Goal: Task Accomplishment & Management: Manage account settings

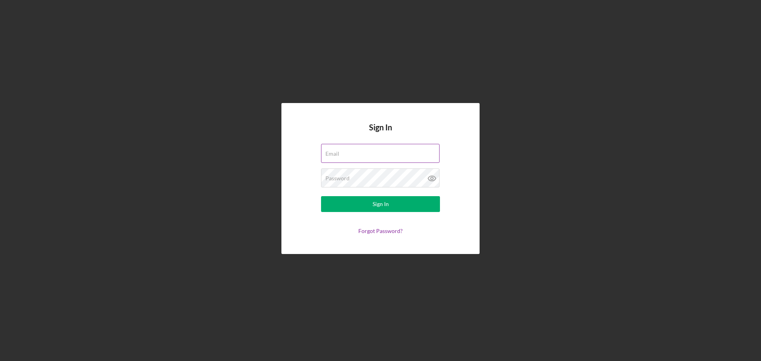
click at [390, 150] on div "Email" at bounding box center [380, 154] width 119 height 20
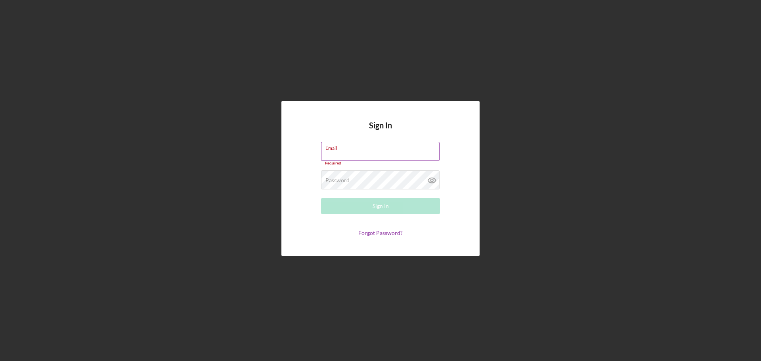
type input "[PERSON_NAME][EMAIL_ADDRESS][DOMAIN_NAME]"
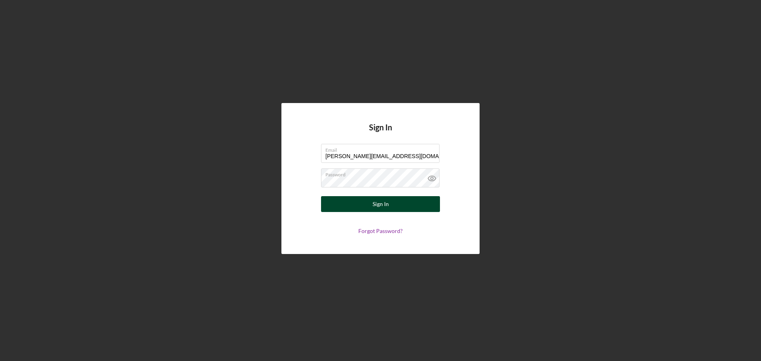
click at [402, 203] on button "Sign In" at bounding box center [380, 204] width 119 height 16
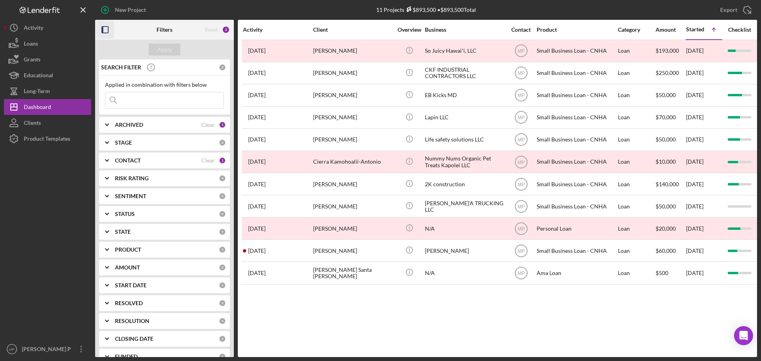
click at [104, 29] on icon "button" at bounding box center [105, 30] width 18 height 18
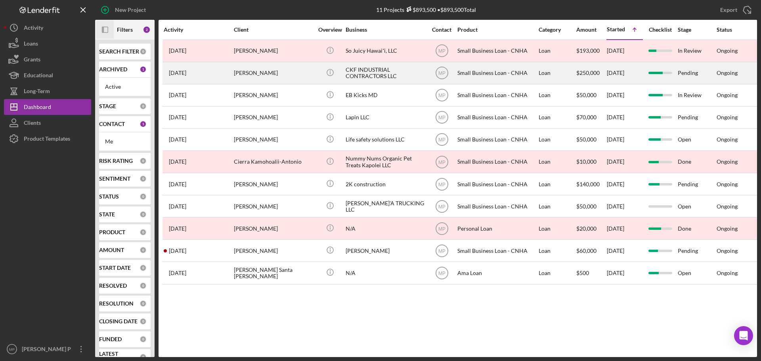
click at [246, 70] on div "[PERSON_NAME]" at bounding box center [273, 73] width 79 height 21
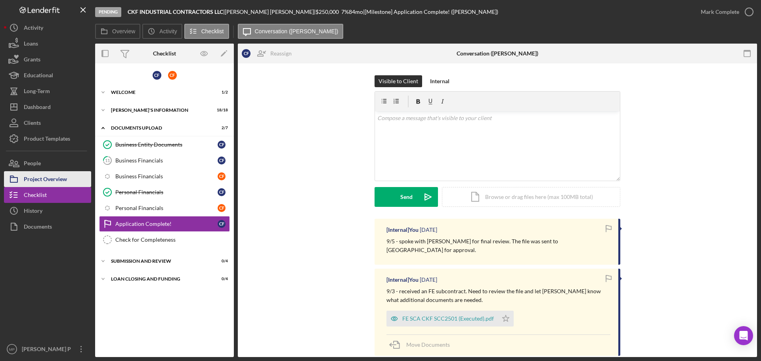
click at [45, 178] on div "Project Overview" at bounding box center [45, 180] width 43 height 18
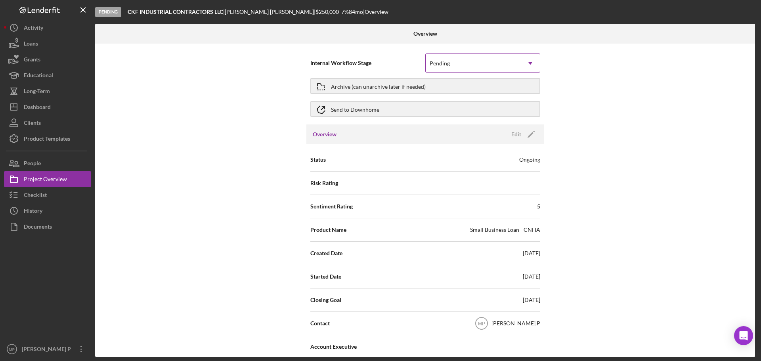
click at [534, 65] on icon "Icon/Dropdown Arrow" at bounding box center [530, 63] width 19 height 19
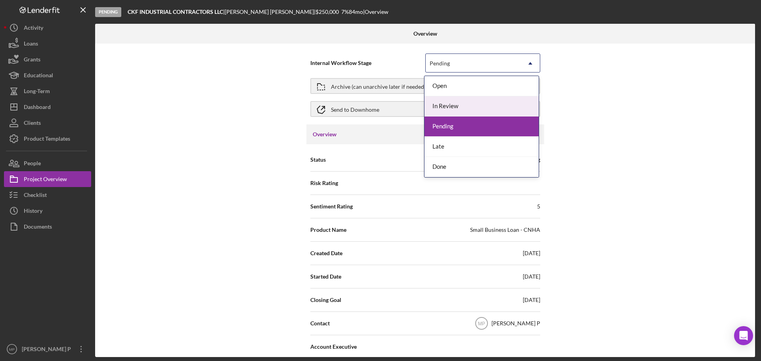
click at [520, 107] on div "In Review" at bounding box center [482, 106] width 114 height 20
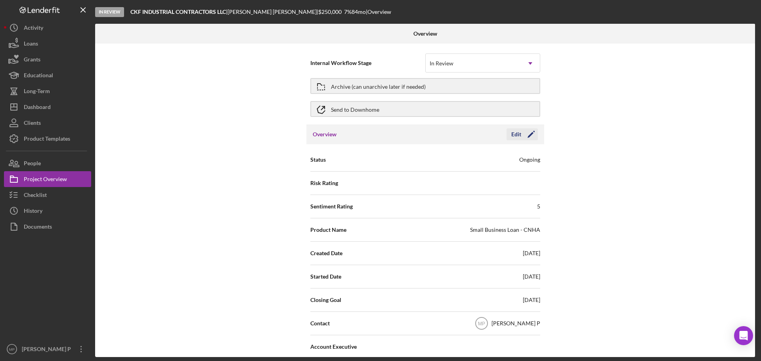
click at [521, 134] on icon "Icon/Edit" at bounding box center [531, 135] width 20 height 20
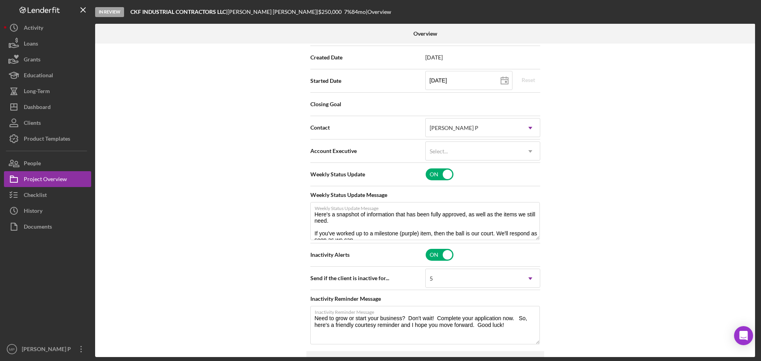
scroll to position [198, 0]
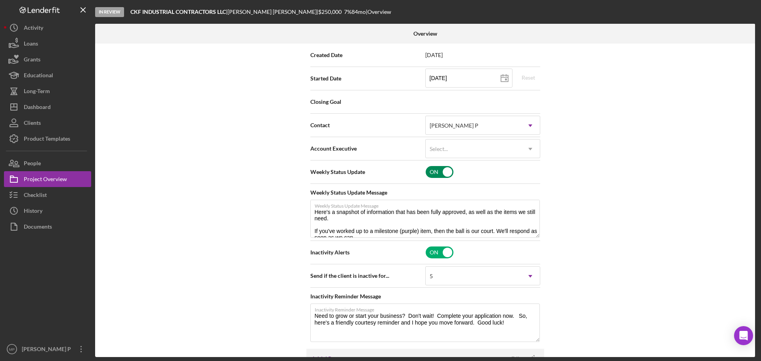
click at [446, 171] on input "checkbox" at bounding box center [440, 172] width 28 height 12
checkbox input "false"
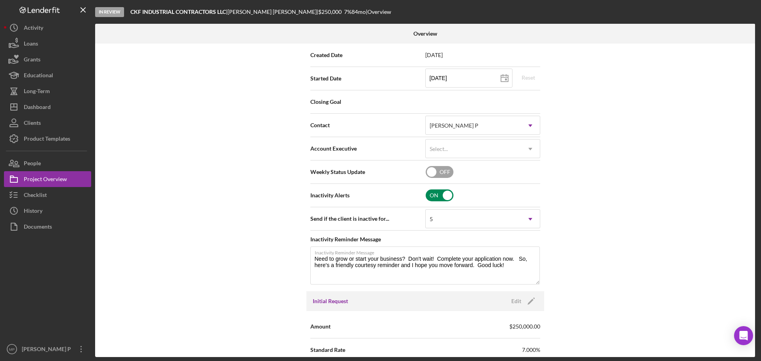
click at [445, 194] on input "checkbox" at bounding box center [440, 196] width 28 height 12
checkbox input "false"
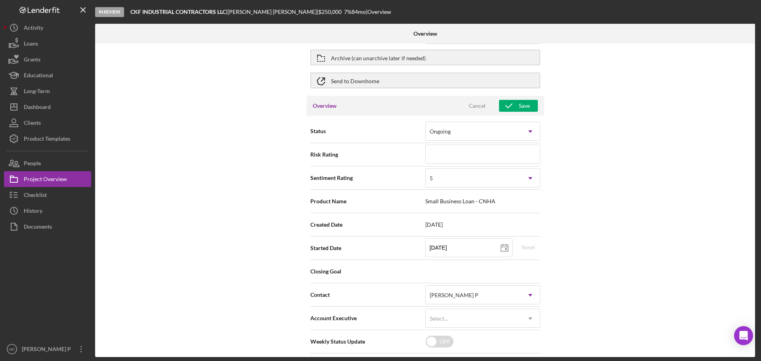
scroll to position [0, 0]
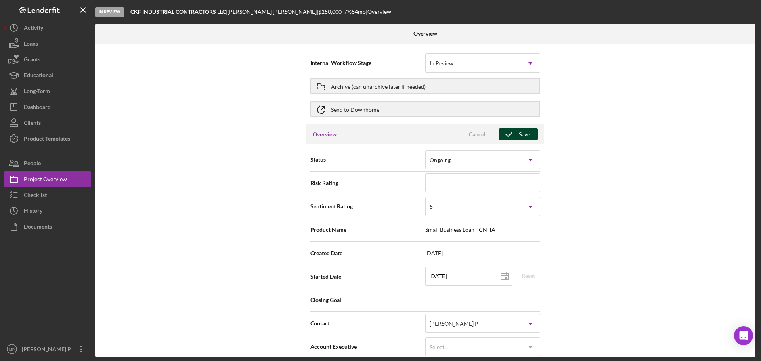
click at [511, 134] on icon "button" at bounding box center [509, 135] width 20 height 20
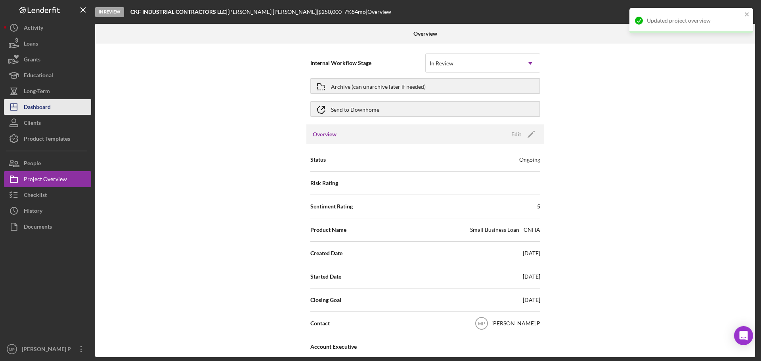
click at [51, 113] on button "Icon/Dashboard Dashboard" at bounding box center [47, 107] width 87 height 16
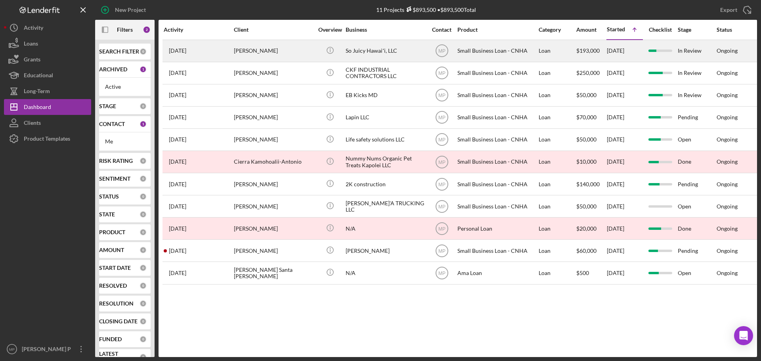
click at [362, 49] on div "So Juicy Hawaiʻi, LLC" at bounding box center [385, 50] width 79 height 21
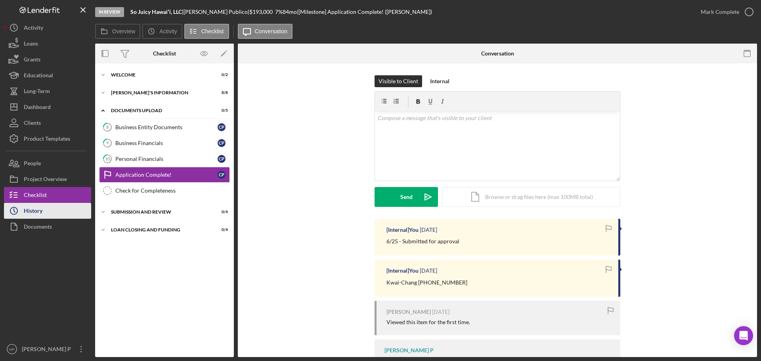
click at [47, 210] on button "Icon/History History" at bounding box center [47, 211] width 87 height 16
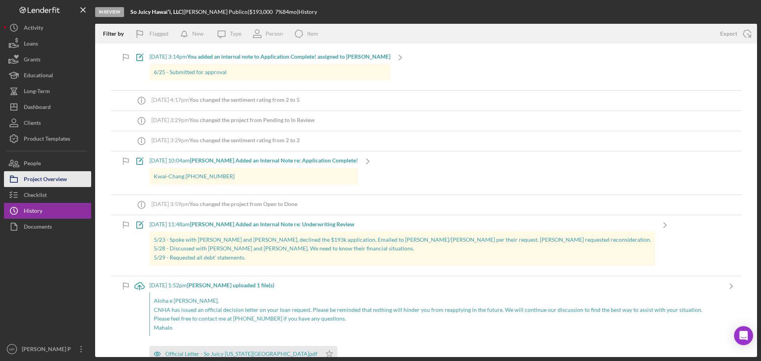
click at [70, 179] on button "Project Overview" at bounding box center [47, 179] width 87 height 16
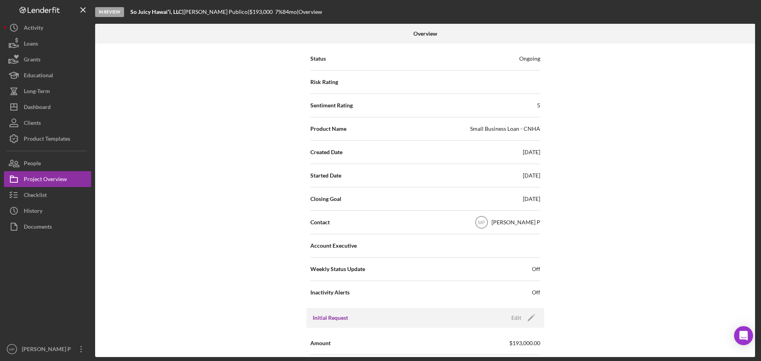
scroll to position [119, 0]
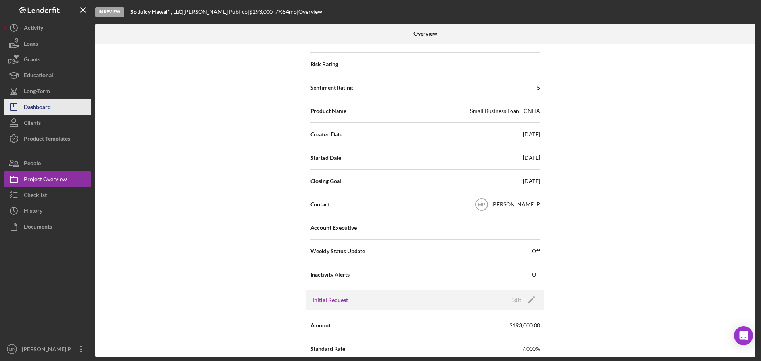
drag, startPoint x: 49, startPoint y: 107, endPoint x: 55, endPoint y: 109, distance: 5.8
click at [49, 108] on div "Dashboard" at bounding box center [37, 108] width 27 height 18
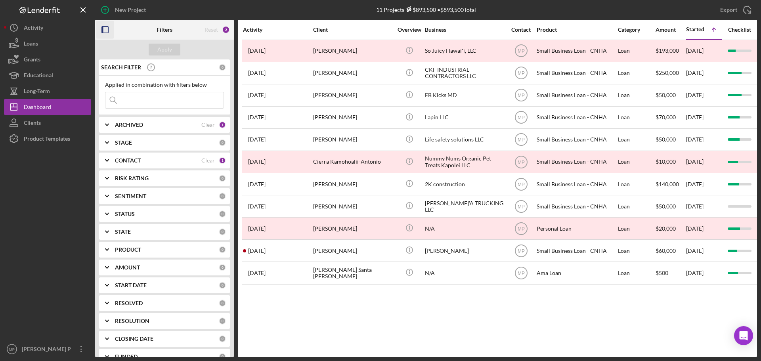
click at [107, 30] on icon "button" at bounding box center [105, 30] width 18 height 18
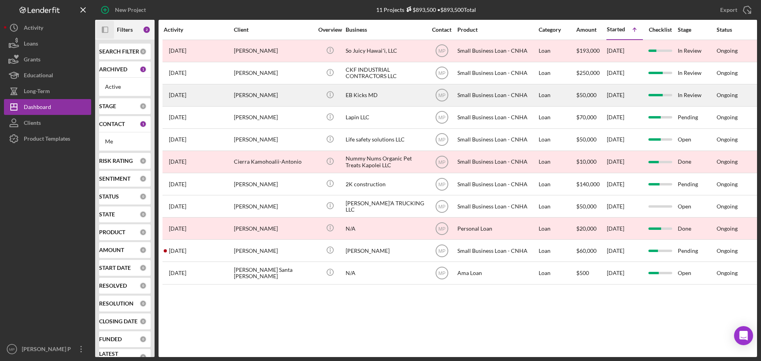
click at [389, 96] on div "EB Kicks MD" at bounding box center [385, 95] width 79 height 21
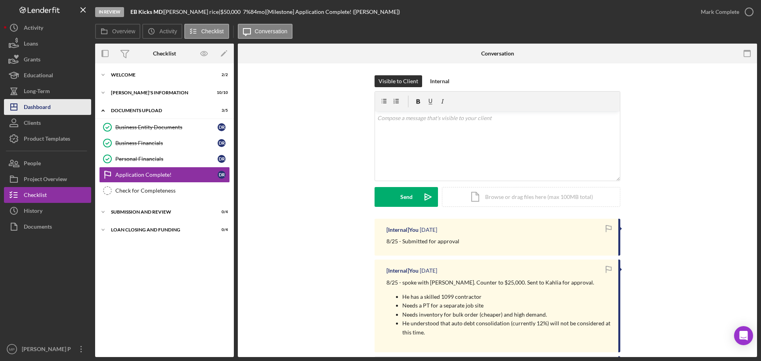
click at [51, 111] on button "Icon/Dashboard Dashboard" at bounding box center [47, 107] width 87 height 16
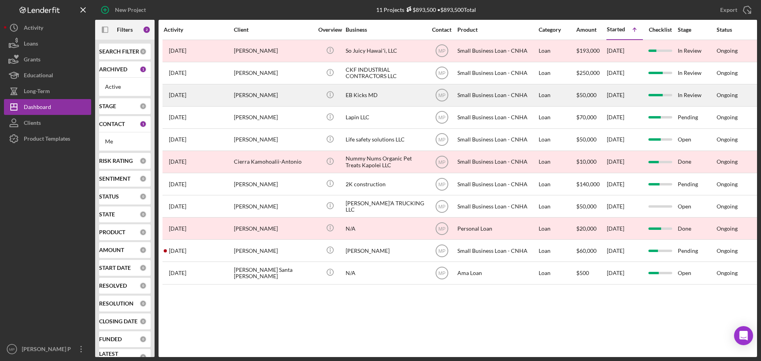
click at [378, 100] on div "EB Kicks MD" at bounding box center [385, 95] width 79 height 21
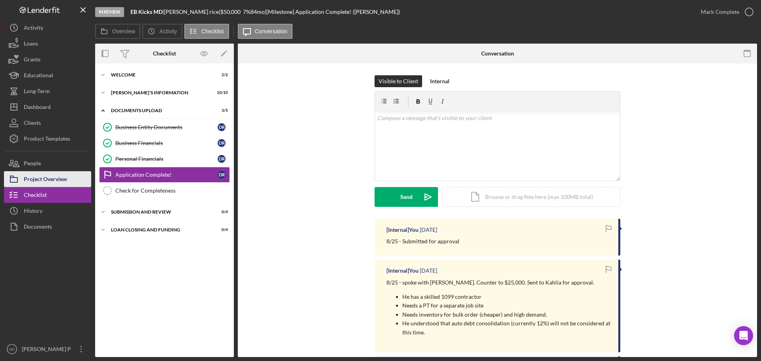
click at [50, 178] on div "Project Overview" at bounding box center [45, 180] width 43 height 18
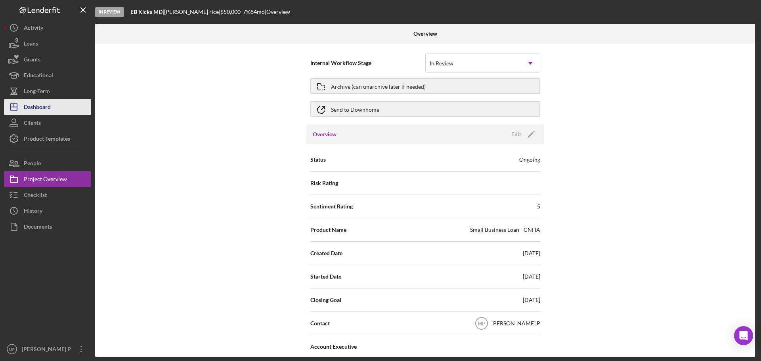
drag, startPoint x: 42, startPoint y: 107, endPoint x: 48, endPoint y: 108, distance: 6.8
click at [42, 107] on div "Dashboard" at bounding box center [37, 108] width 27 height 18
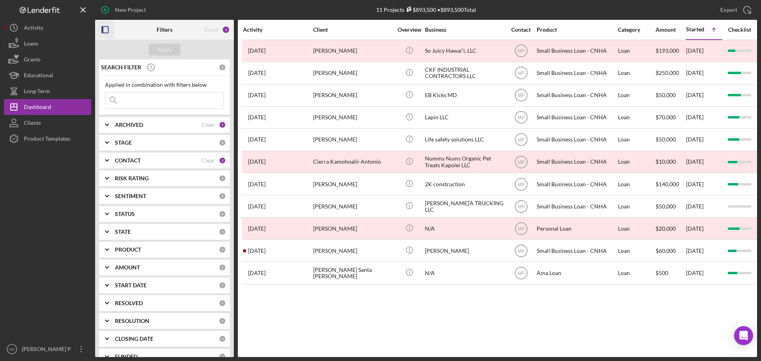
click at [103, 35] on icon "button" at bounding box center [105, 30] width 18 height 18
